Goal: Task Accomplishment & Management: Manage account settings

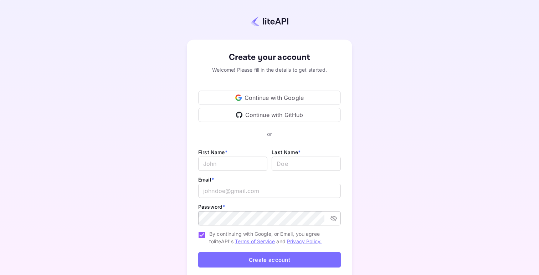
scroll to position [43, 0]
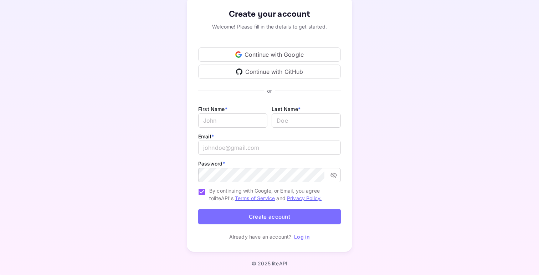
click at [300, 234] on link "Log in" at bounding box center [302, 237] width 16 height 6
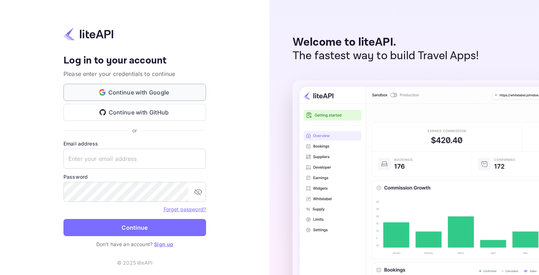
click at [126, 92] on button "Continue with Google" at bounding box center [135, 92] width 143 height 17
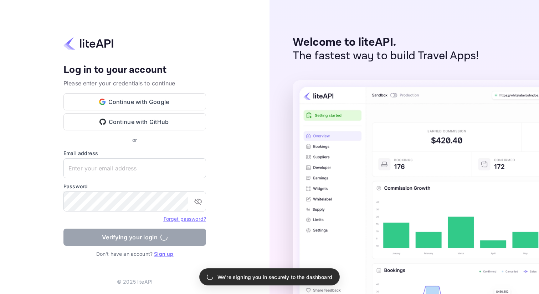
click at [200, 10] on div "Your account has been created successfully, a confirmation link has been sent t…" at bounding box center [135, 147] width 270 height 294
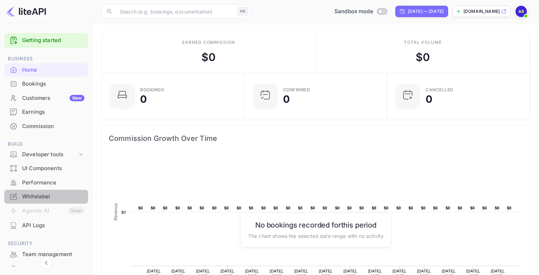
click at [47, 198] on div "Whitelabel" at bounding box center [53, 197] width 62 height 8
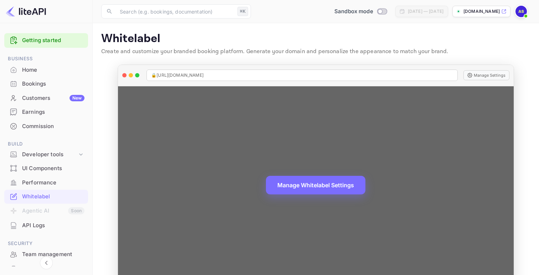
scroll to position [18, 0]
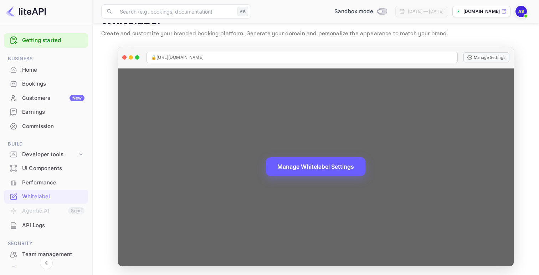
click at [313, 169] on button "Manage Whitelabel Settings" at bounding box center [316, 166] width 100 height 19
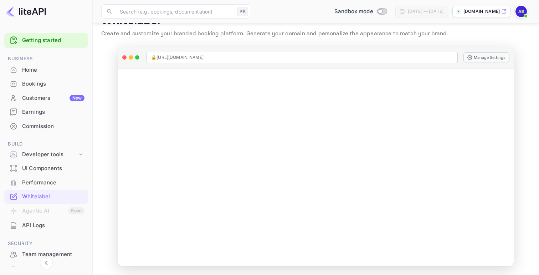
scroll to position [4, 0]
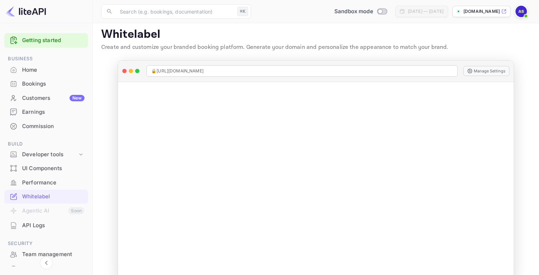
click at [39, 70] on div "Home" at bounding box center [53, 70] width 62 height 8
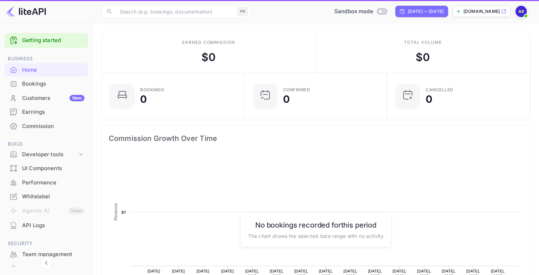
scroll to position [116, 139]
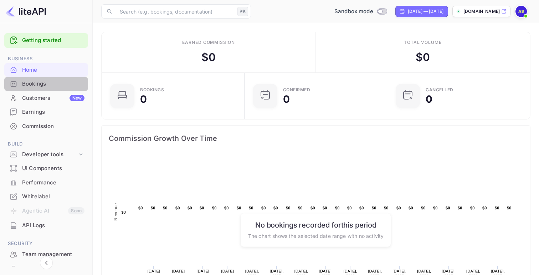
click at [49, 86] on div "Bookings" at bounding box center [53, 84] width 62 height 8
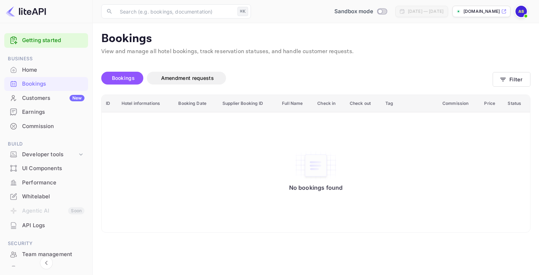
click at [48, 66] on div "Home" at bounding box center [53, 70] width 62 height 8
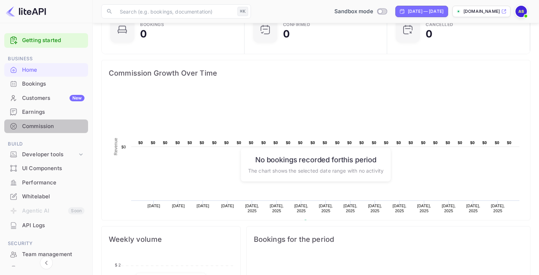
click at [49, 123] on div "Commission" at bounding box center [53, 126] width 62 height 8
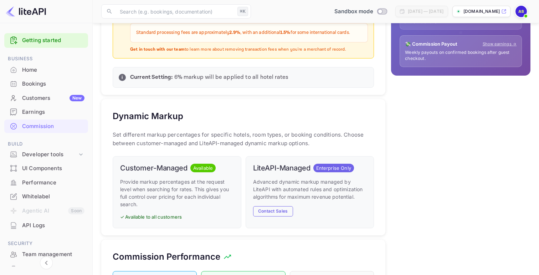
scroll to position [313, 0]
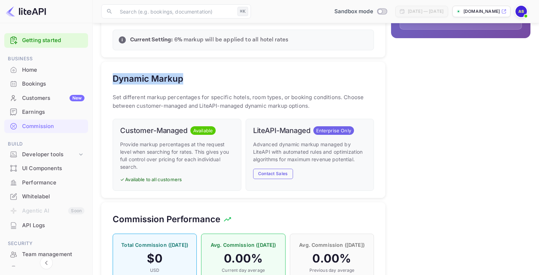
drag, startPoint x: 182, startPoint y: 68, endPoint x: 105, endPoint y: 69, distance: 77.1
click at [105, 69] on div "Dynamic Markup Set different markup percentages for specific hotels, room types…" at bounding box center [243, 130] width 284 height 136
click at [217, 93] on p "Set different markup percentages for specific hotels, room types, or booking co…" at bounding box center [244, 101] width 262 height 17
